Goal: Share content: Share content

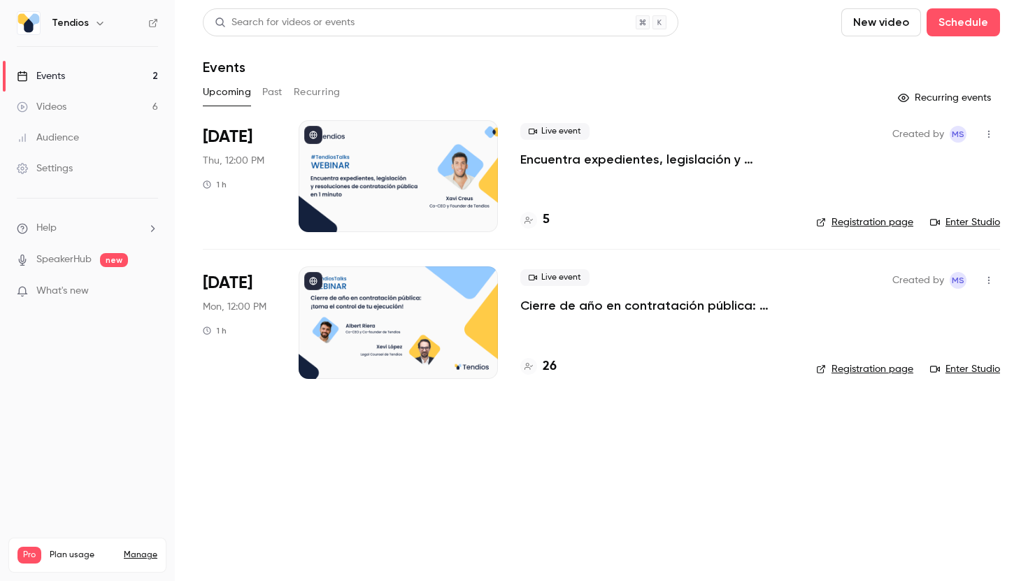
click at [262, 93] on button "Past" at bounding box center [272, 92] width 20 height 22
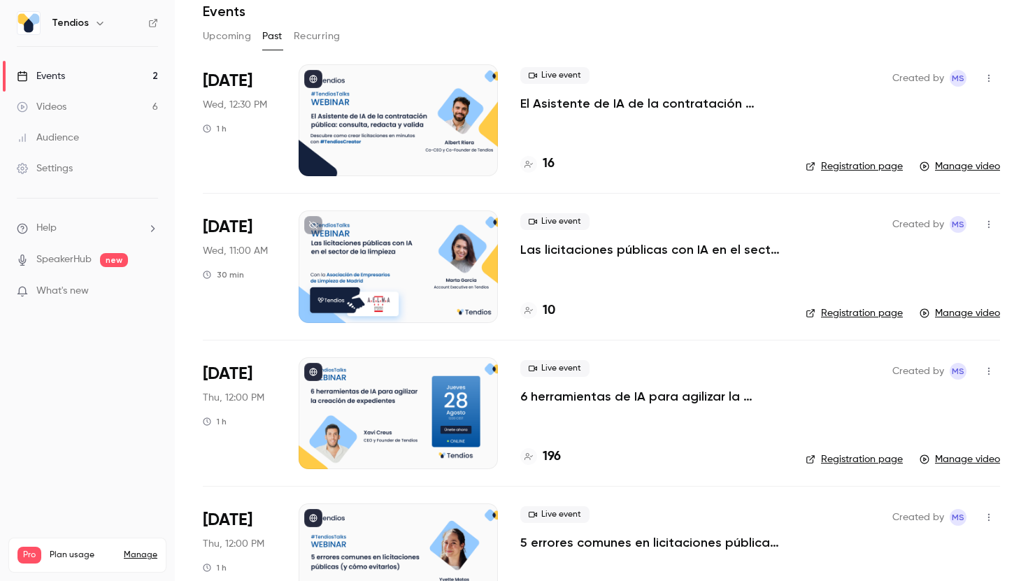
scroll to position [99, 0]
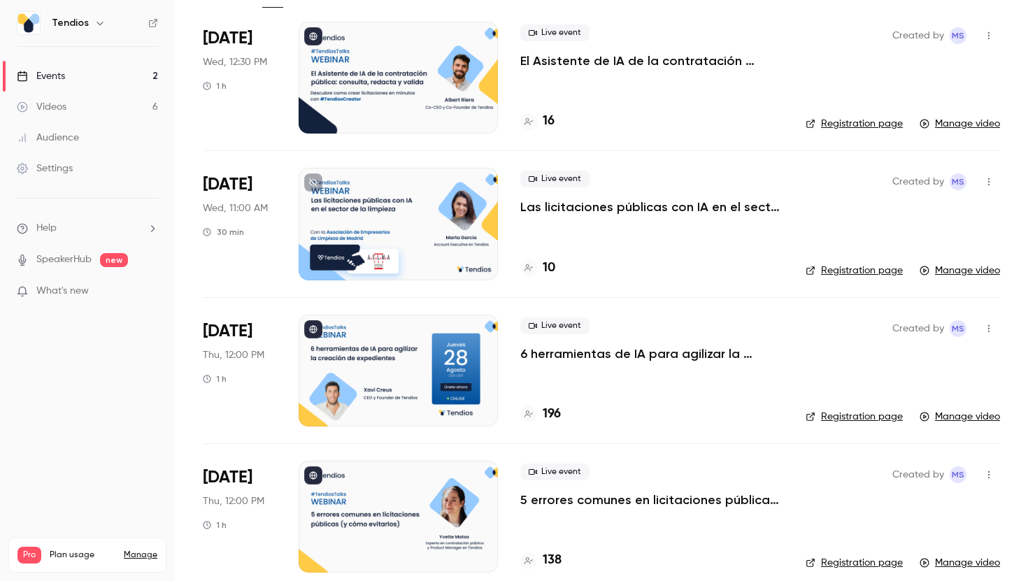
click at [381, 132] on div at bounding box center [398, 78] width 199 height 112
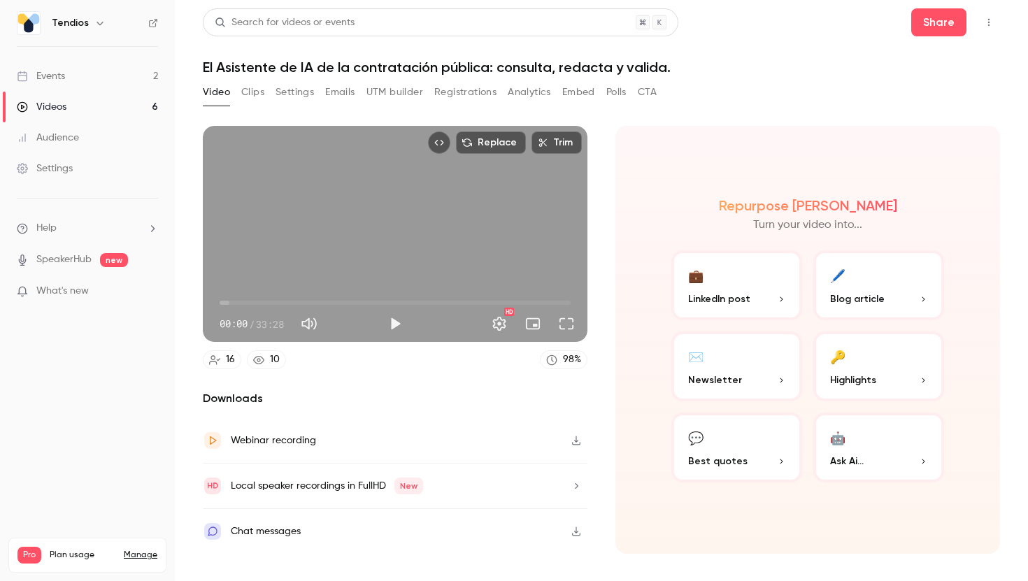
click at [260, 92] on button "Clips" at bounding box center [252, 92] width 23 height 22
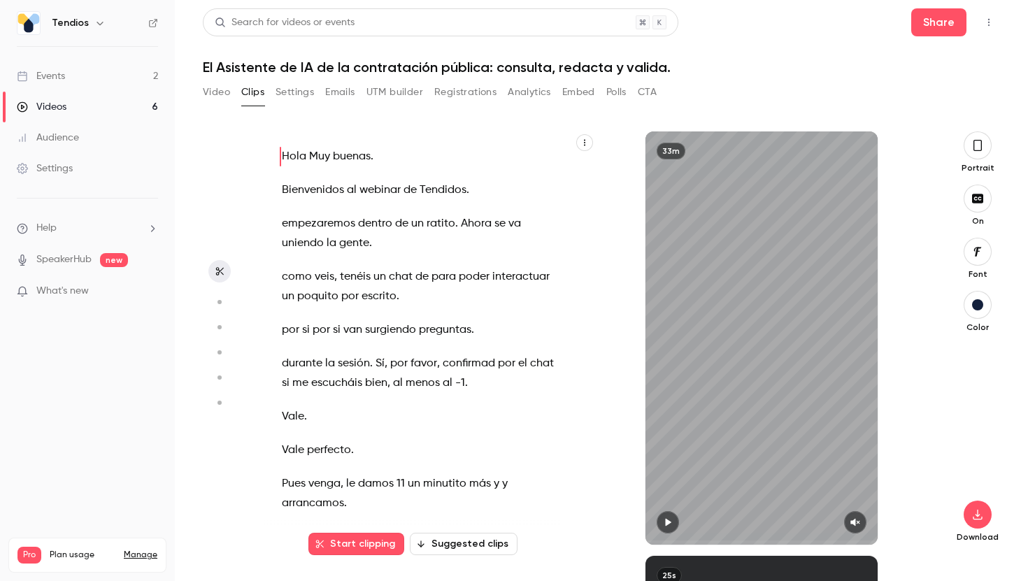
click at [217, 90] on button "Video" at bounding box center [216, 92] width 27 height 22
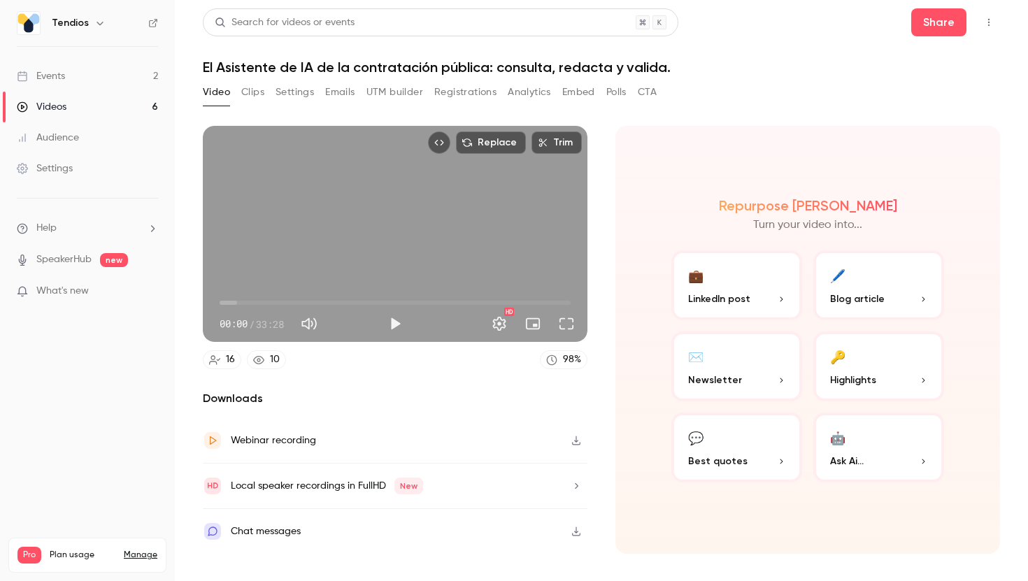
click at [90, 109] on link "Videos 6" at bounding box center [87, 107] width 175 height 31
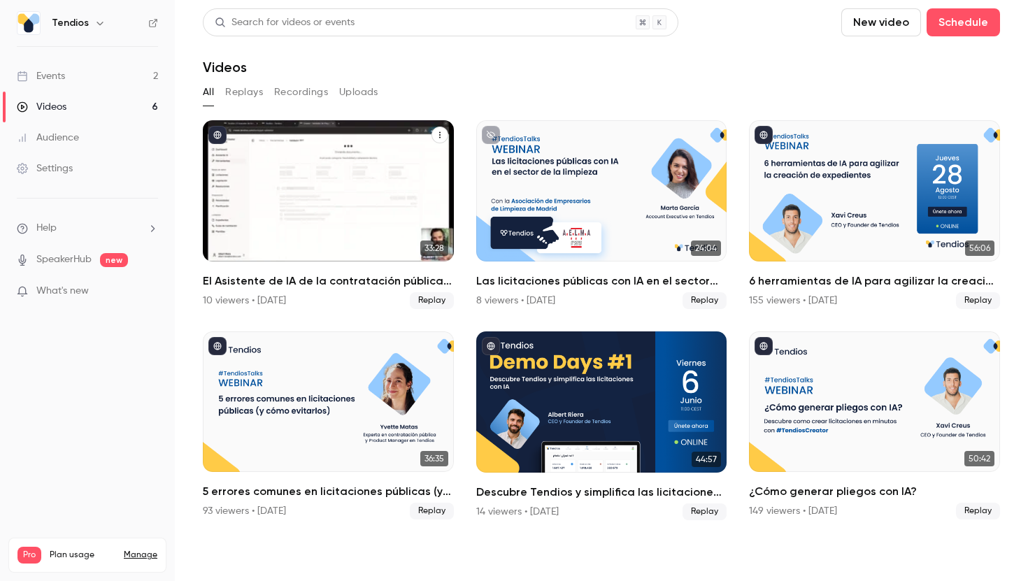
click at [446, 136] on button "El Asistente de IA de la contratación pública: consulta, redacta y valida." at bounding box center [440, 135] width 17 height 17
click at [386, 164] on div "Share" at bounding box center [383, 168] width 109 height 14
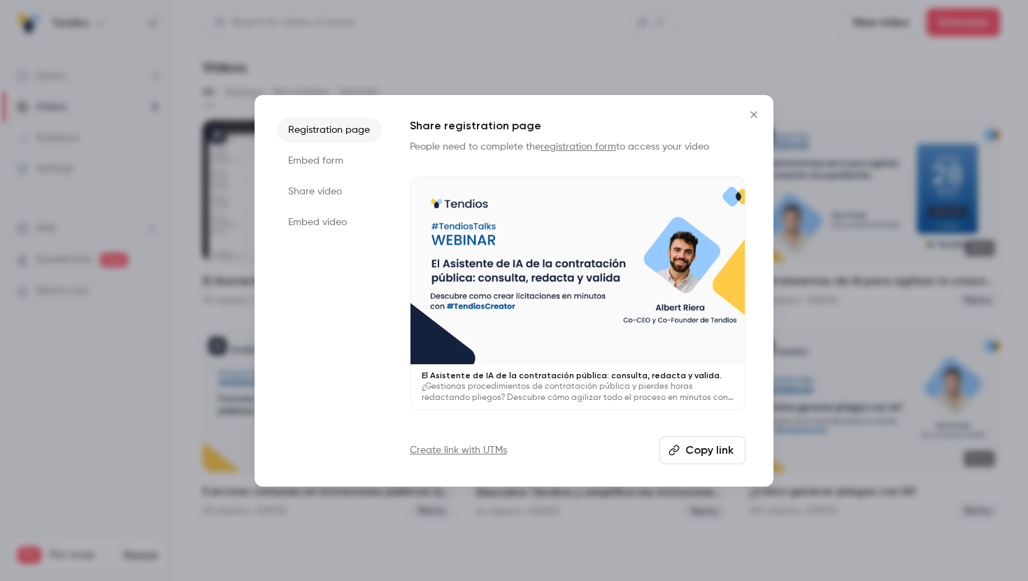
click at [753, 110] on icon "Close" at bounding box center [754, 114] width 17 height 11
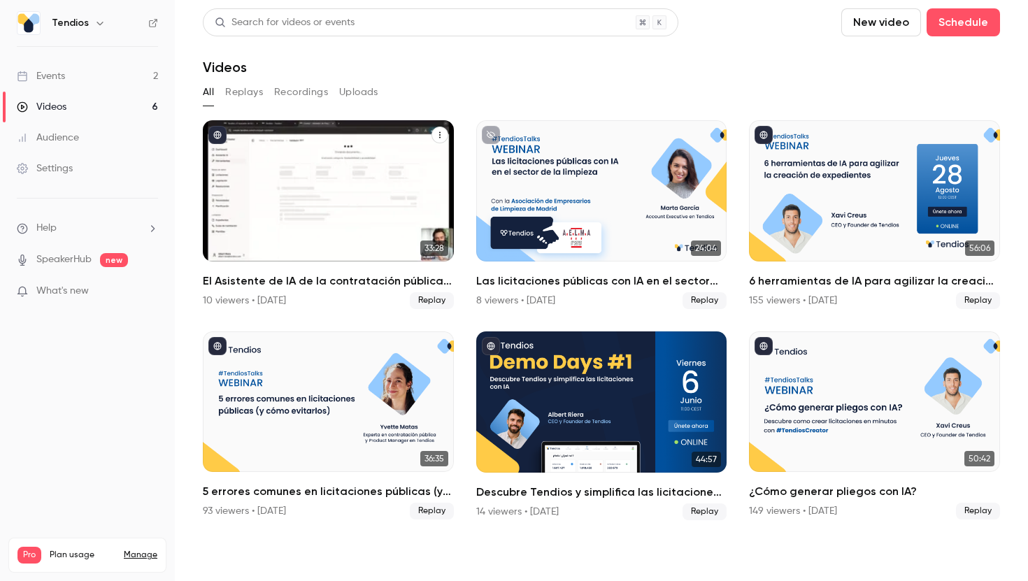
click at [400, 171] on div "El Asistente de IA de la contratación pública: consulta, redacta y valida." at bounding box center [328, 190] width 251 height 141
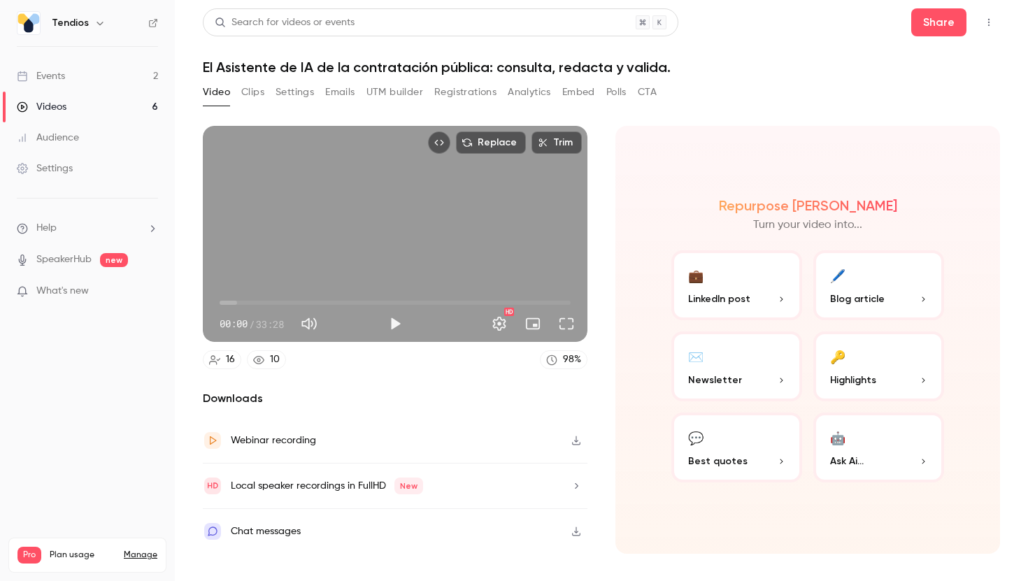
click at [909, 25] on div "Search for videos or events Share" at bounding box center [602, 22] width 798 height 28
click at [937, 24] on button "Share" at bounding box center [939, 22] width 55 height 28
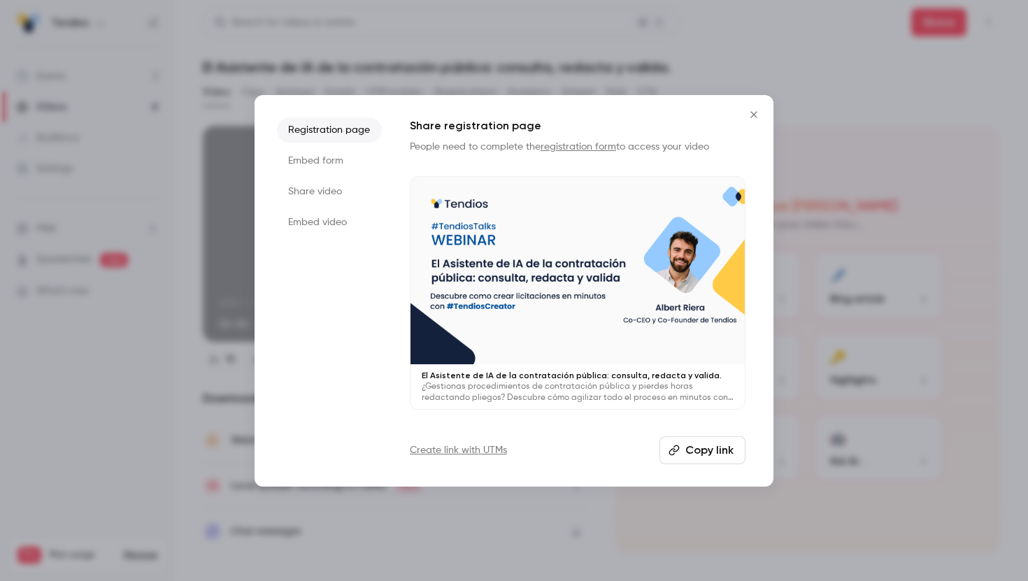
click at [341, 190] on li "Share video" at bounding box center [329, 191] width 105 height 25
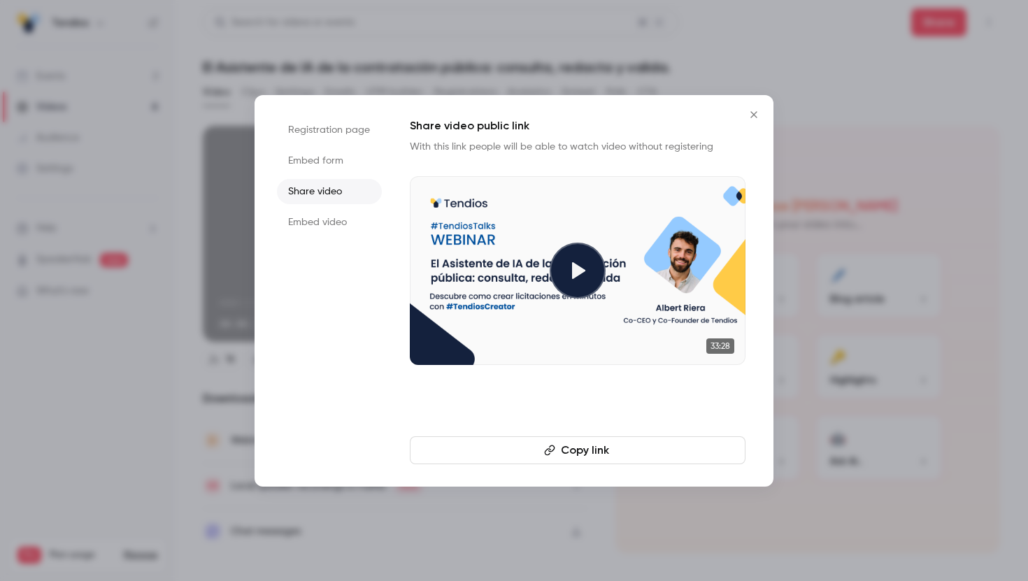
click at [339, 131] on li "Registration page" at bounding box center [329, 130] width 105 height 25
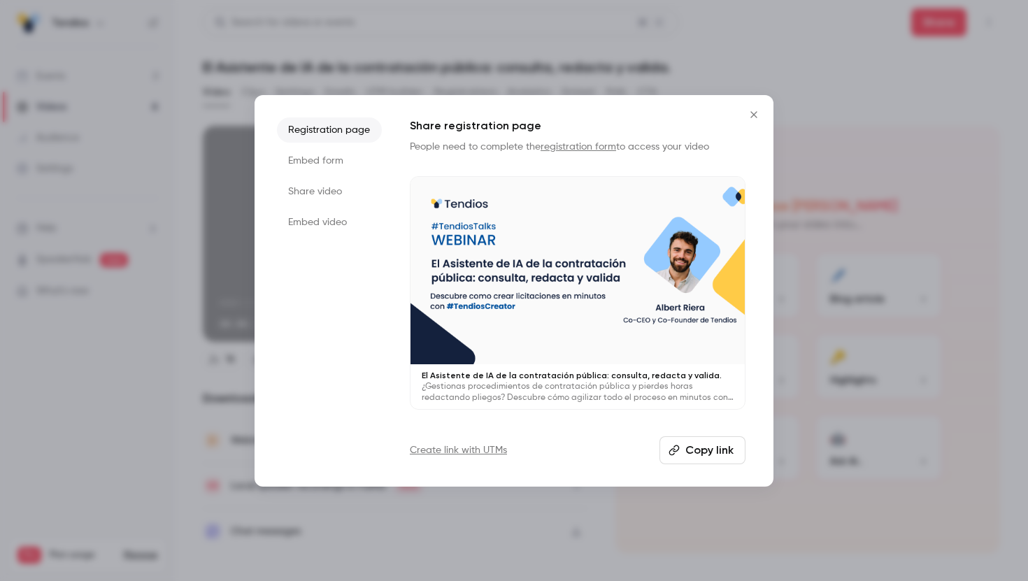
click at [328, 187] on li "Share video" at bounding box center [329, 191] width 105 height 25
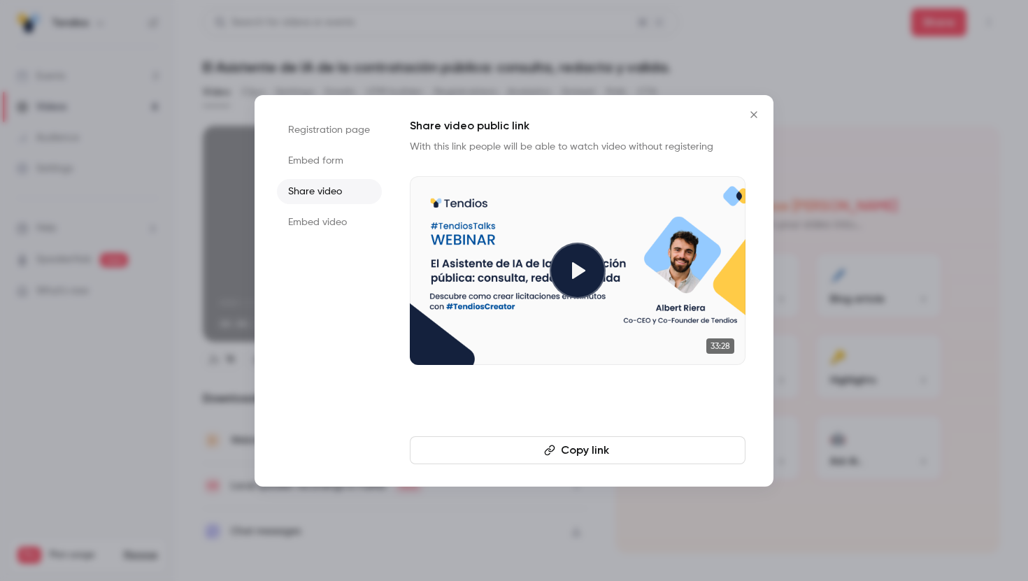
click at [757, 105] on button "Close" at bounding box center [754, 115] width 28 height 28
